Goal: Information Seeking & Learning: Learn about a topic

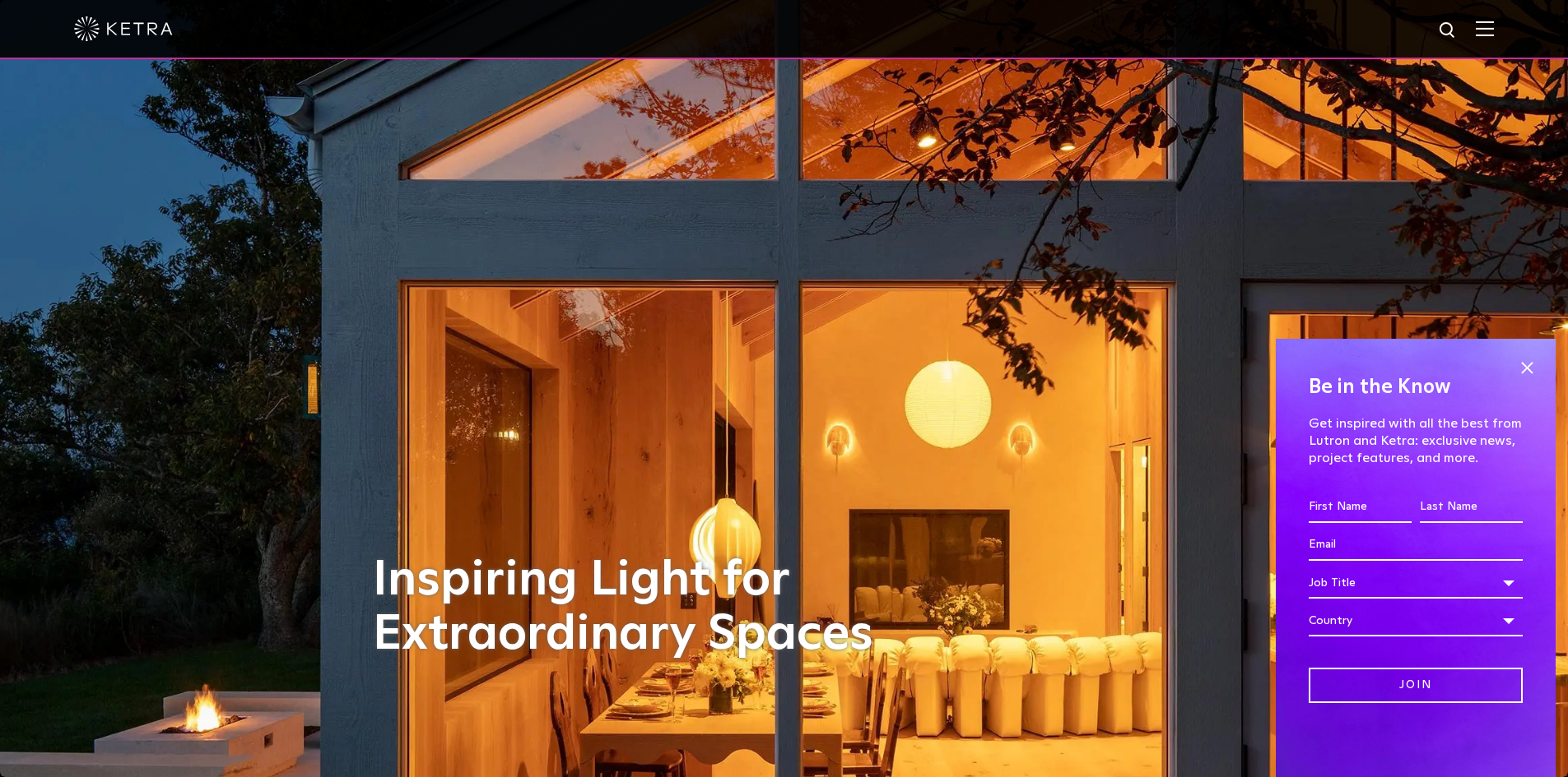
click at [1463, 20] on div at bounding box center [784, 29] width 1419 height 57
click at [1458, 33] on img at bounding box center [1448, 30] width 20 height 20
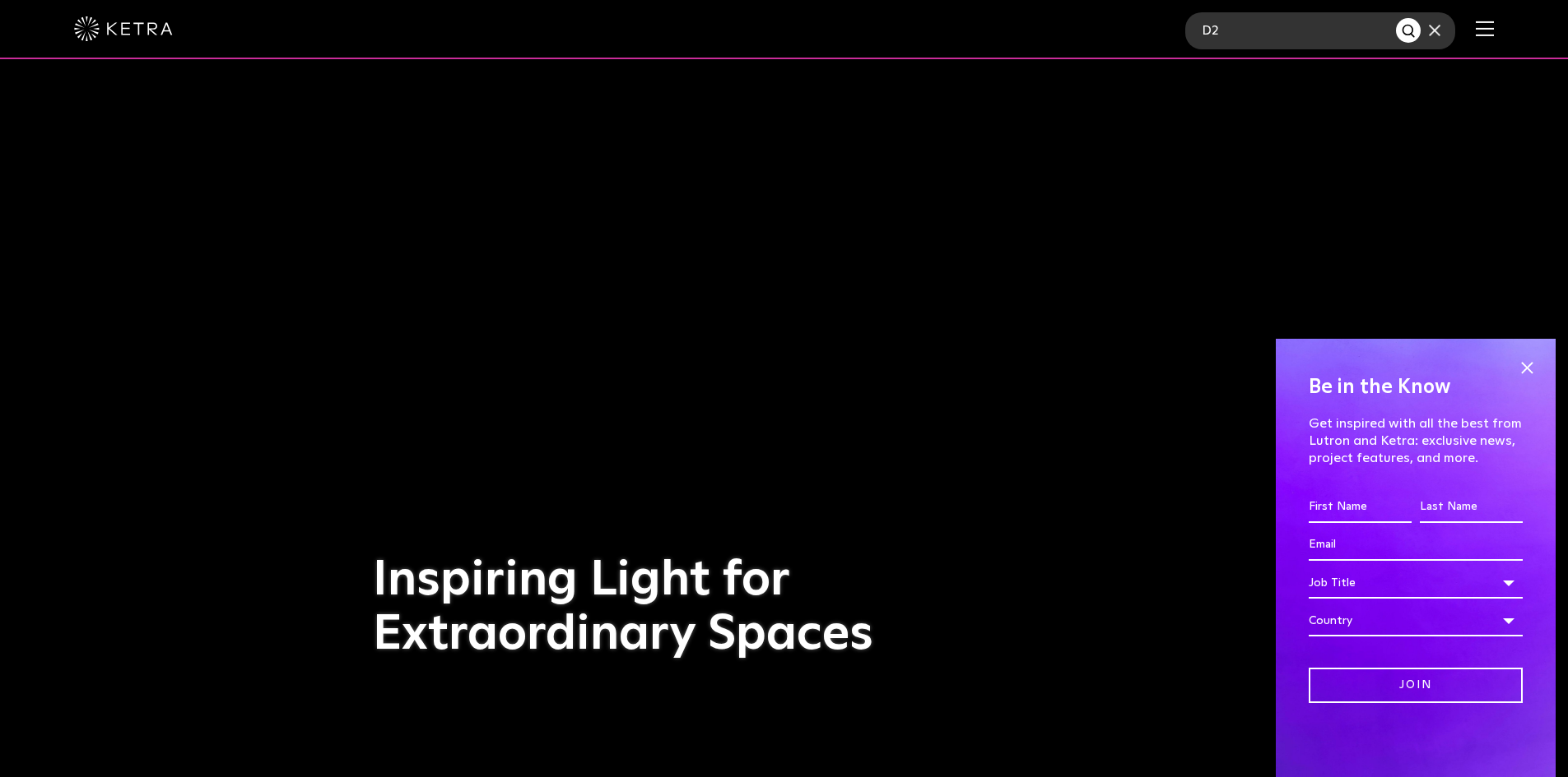
type input "D2"
click at [1396, 18] on button "Search" at bounding box center [1407, 30] width 24 height 24
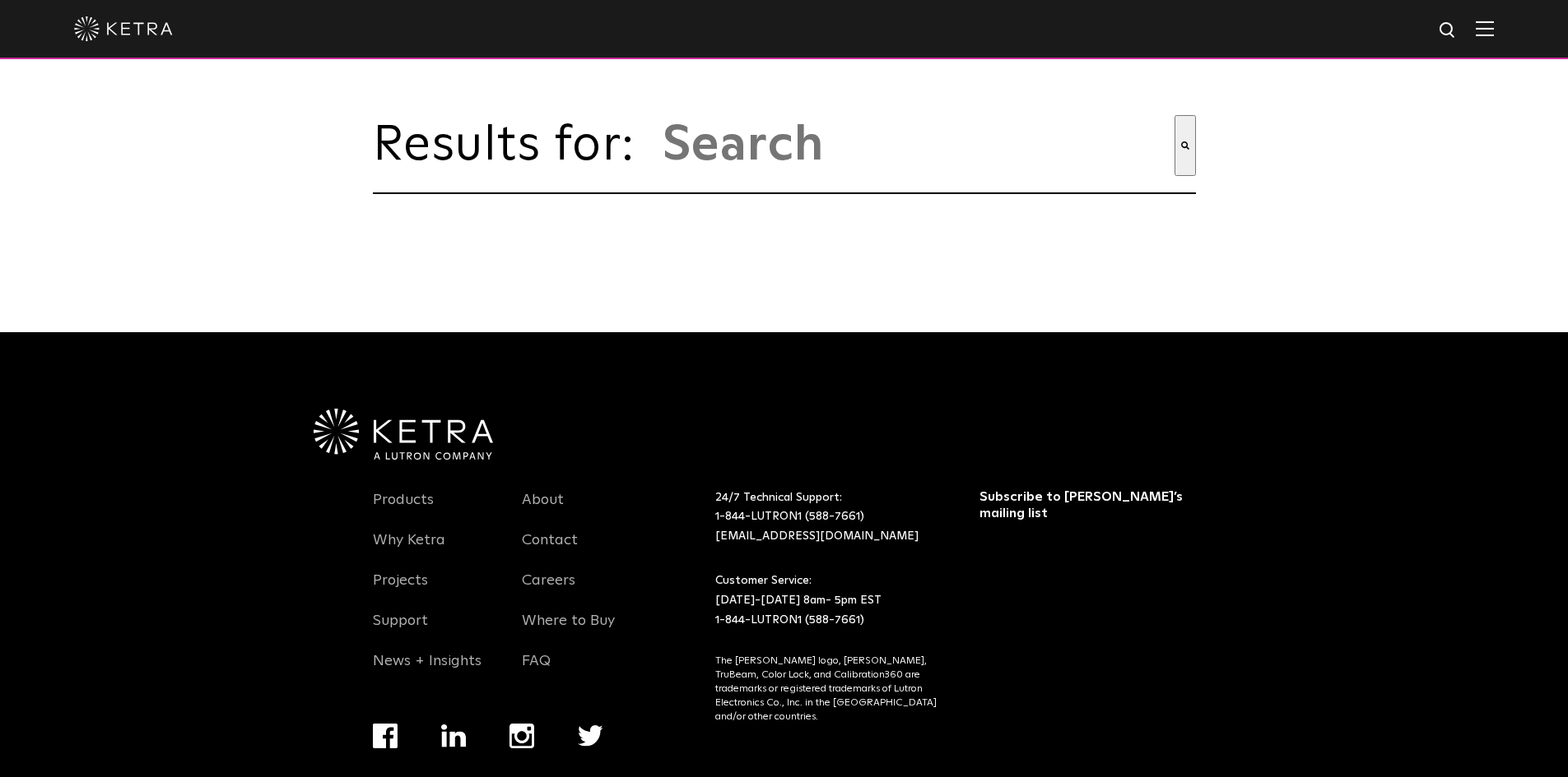
type input "d2"
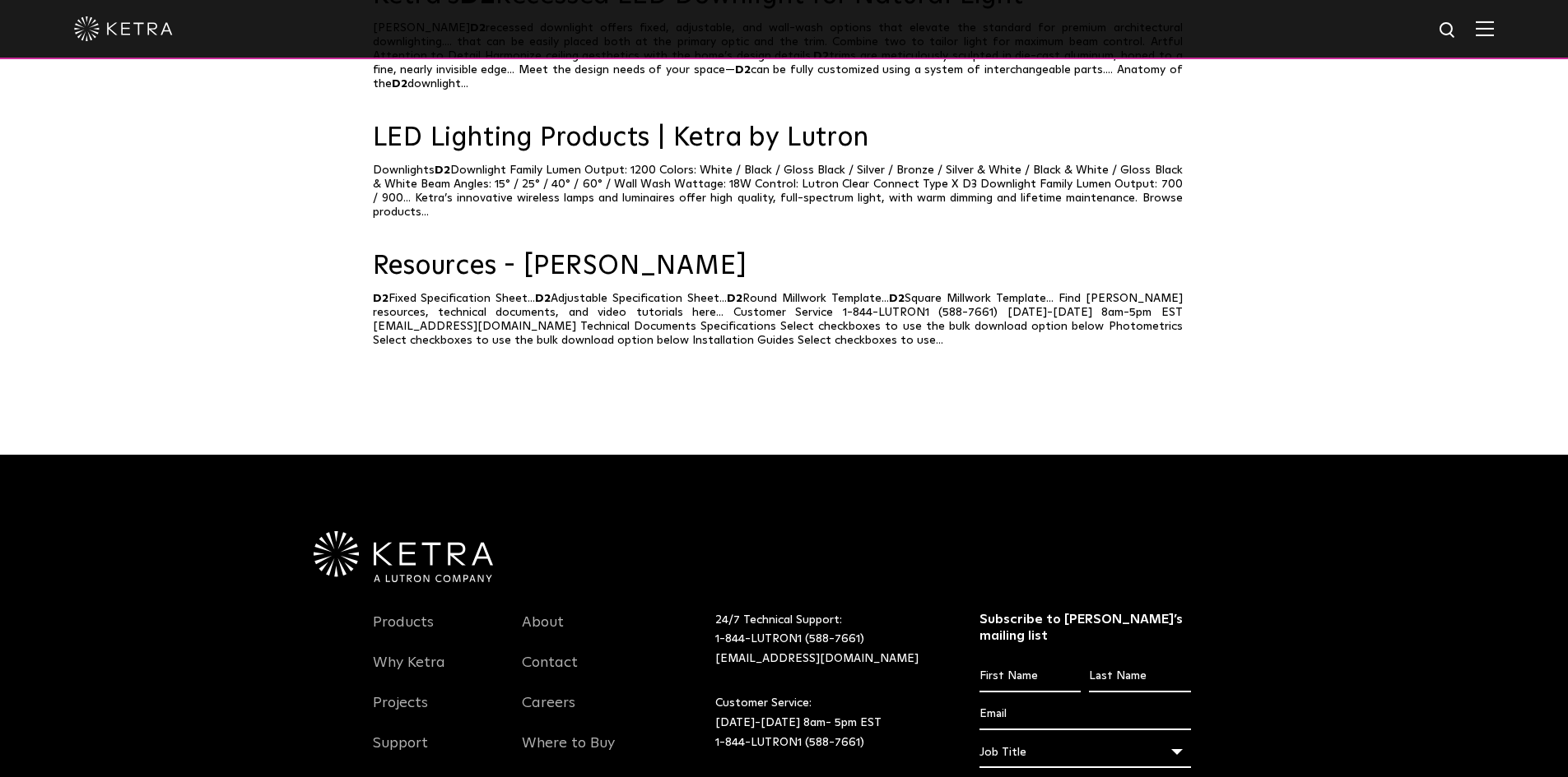
scroll to position [247, 0]
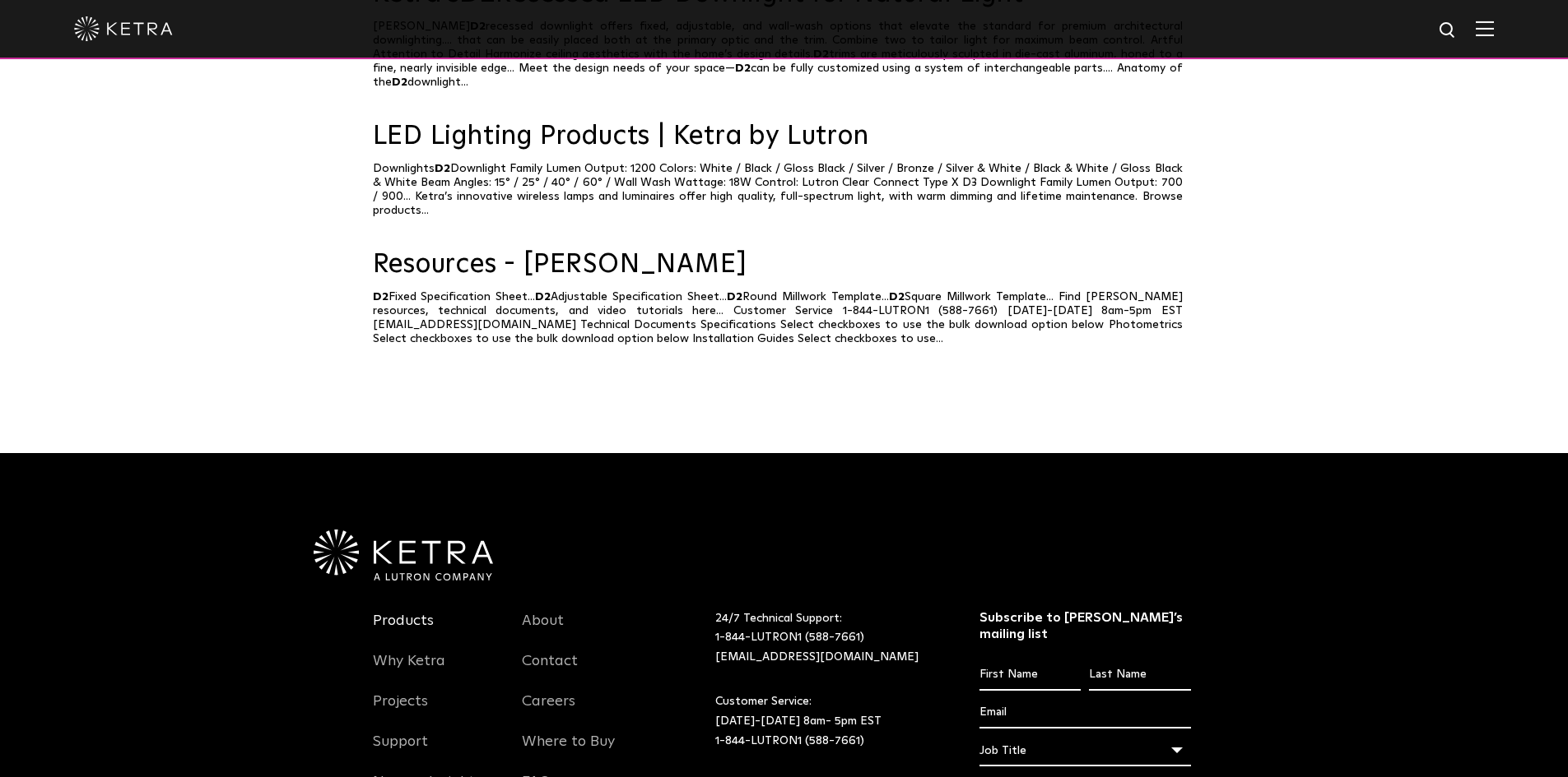
click at [420, 612] on link "Products" at bounding box center [403, 631] width 61 height 38
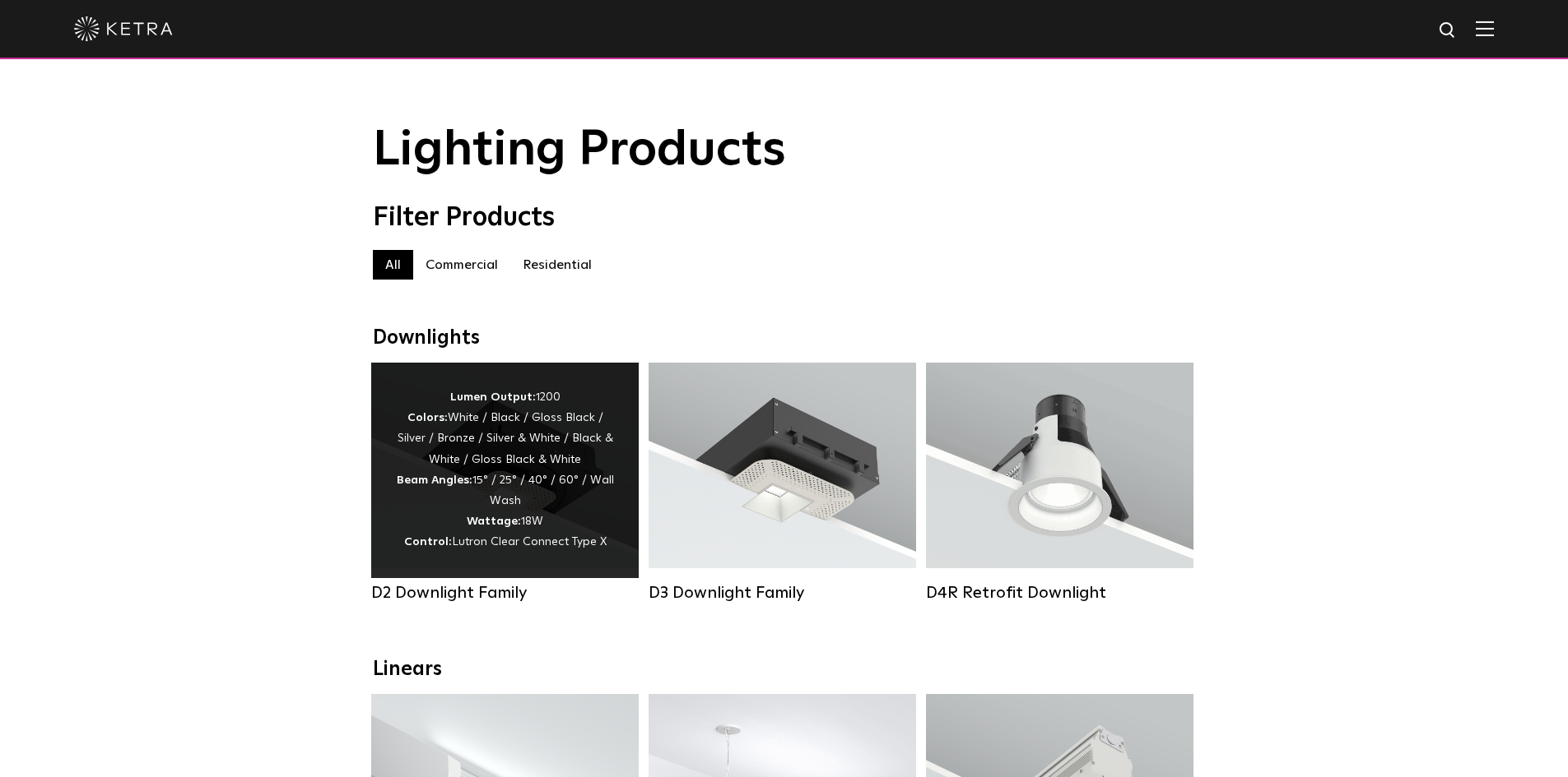
click at [504, 527] on strong "Wattage:" at bounding box center [493, 522] width 54 height 12
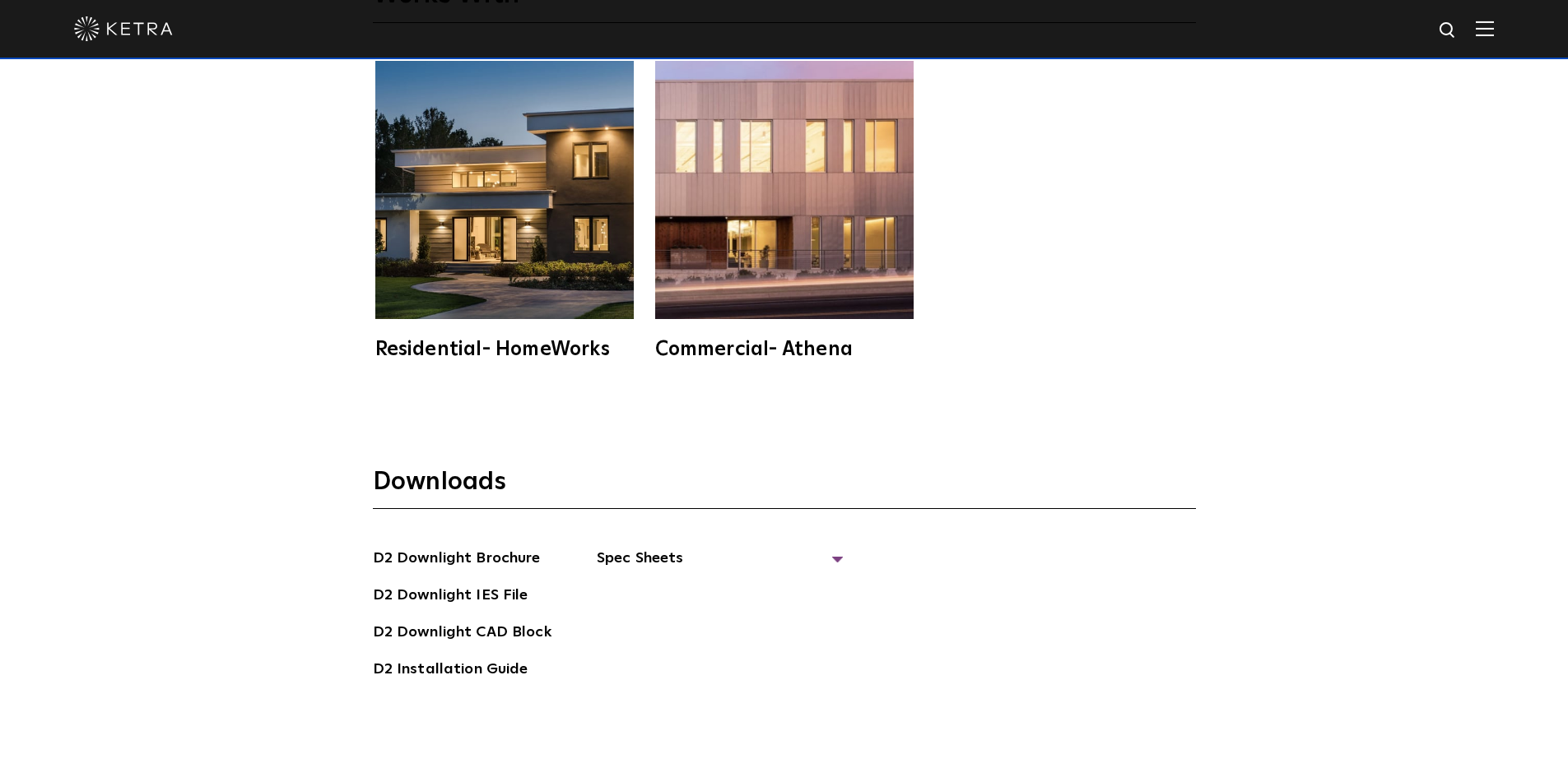
scroll to position [4524, 0]
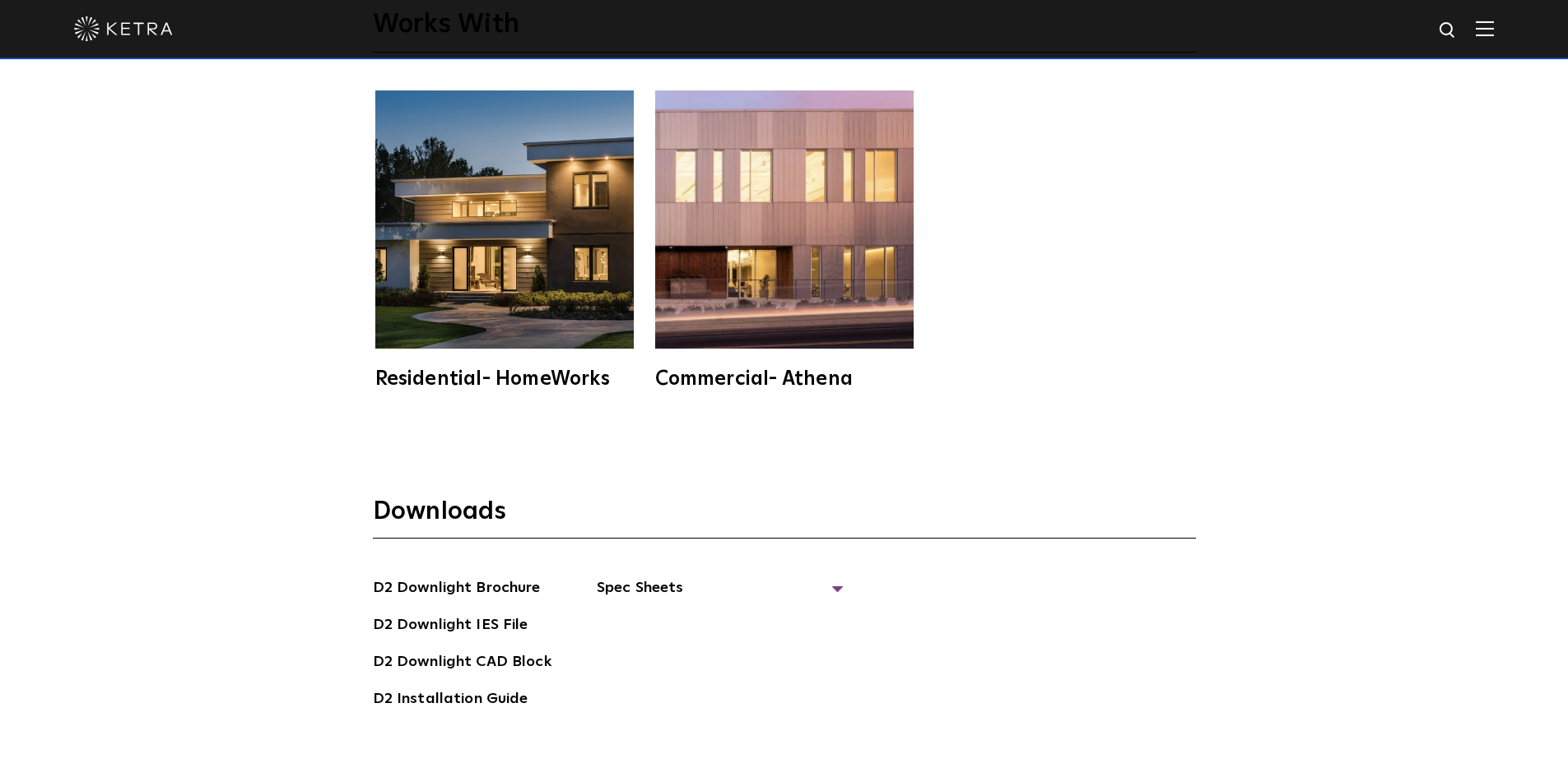
click at [840, 577] on div "D2 Downlight Brochure D2 Downlight IES File D2 Downlight CAD Block D2 Installat…" at bounding box center [784, 650] width 823 height 147
click at [838, 577] on span "Spec Sheets" at bounding box center [720, 595] width 247 height 36
